Goal: Information Seeking & Learning: Find specific fact

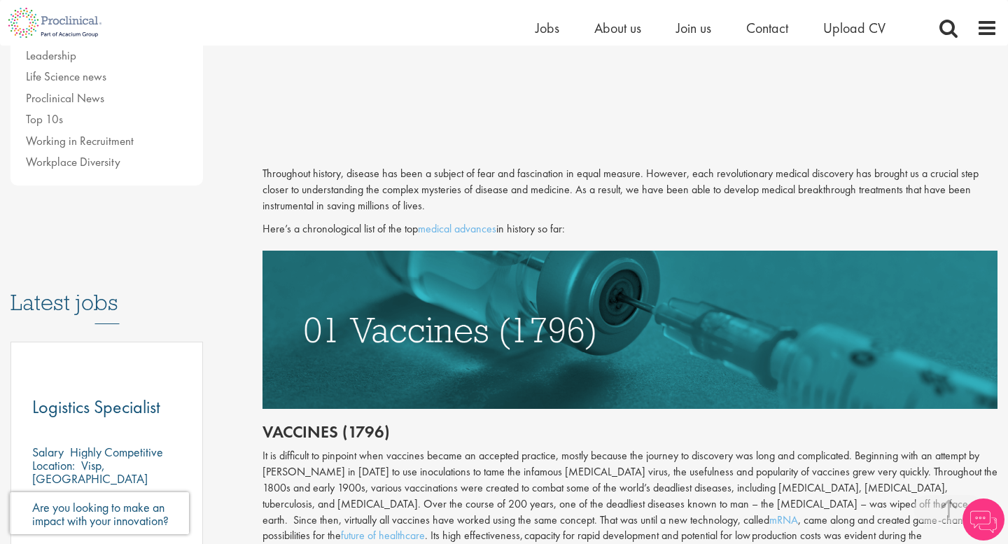
scroll to position [496, 0]
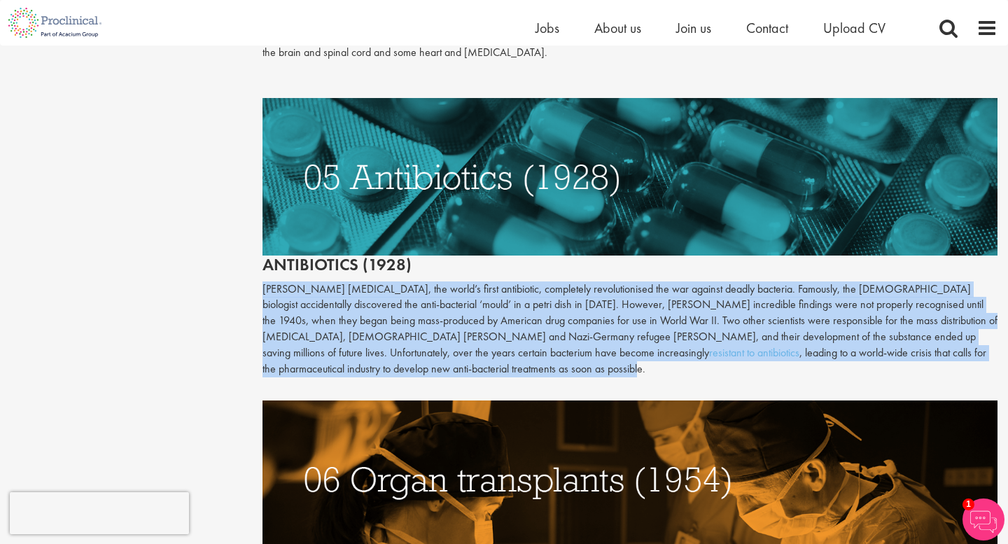
drag, startPoint x: 255, startPoint y: 288, endPoint x: 389, endPoint y: 375, distance: 159.9
click at [389, 375] on div "The top 10 medical advances in history Author: Peter Hogg Posting date: 21/06/2…" at bounding box center [630, 116] width 756 height 3922
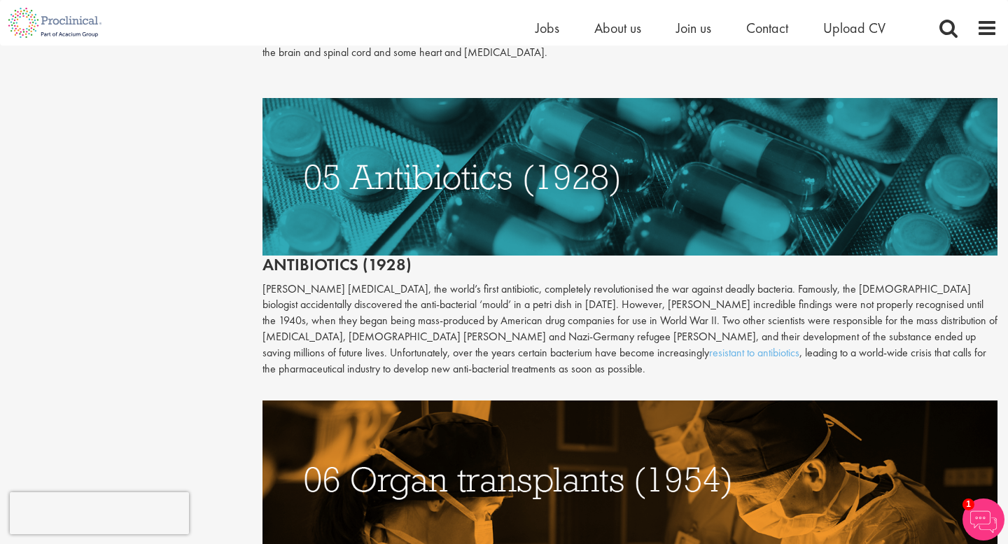
click at [413, 370] on p "Alexander Fleming’s penicillin, the world’s first antibiotic, completely revolu…" at bounding box center [630, 330] width 735 height 96
drag, startPoint x: 264, startPoint y: 288, endPoint x: 342, endPoint y: 294, distance: 78.7
click at [342, 294] on p "Alexander Fleming’s penicillin, the world’s first antibiotic, completely revolu…" at bounding box center [630, 330] width 735 height 96
copy p "Alexander Fleming"
